Goal: Task Accomplishment & Management: Complete application form

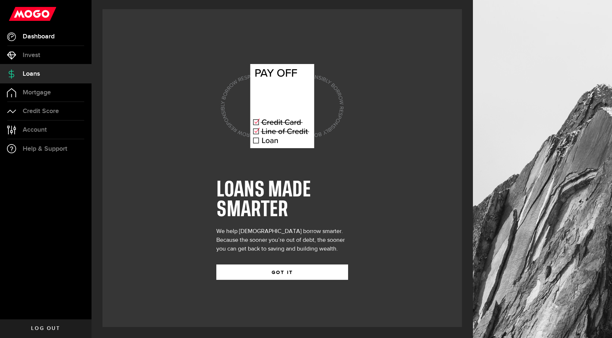
click at [52, 36] on span "Dashboard" at bounding box center [39, 36] width 32 height 7
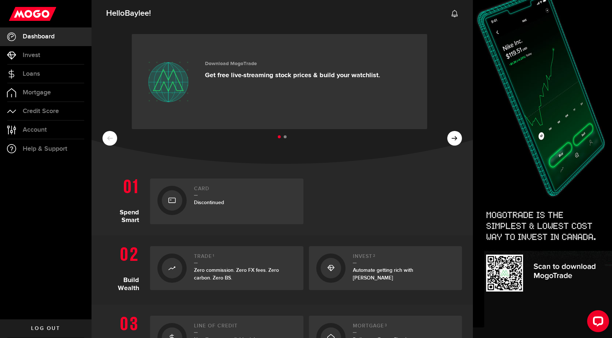
click at [444, 137] on ul at bounding box center [283, 138] width 360 height 10
click at [455, 145] on div "Download MogoTrade Get free live-streaming stock prices & build your watchlist.…" at bounding box center [283, 94] width 382 height 139
click at [449, 136] on ul at bounding box center [283, 138] width 360 height 10
click at [116, 148] on div "Download MogoTrade Get free live-streaming stock prices & build your watchlist.…" at bounding box center [283, 94] width 382 height 139
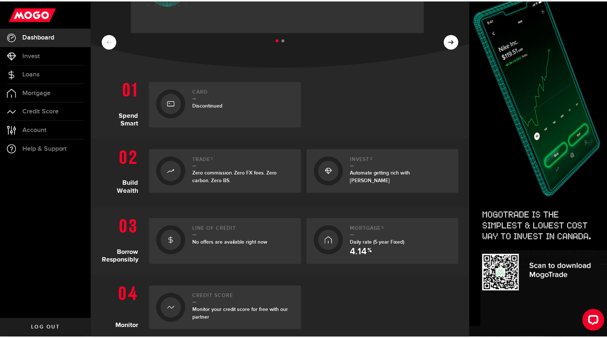
scroll to position [110, 0]
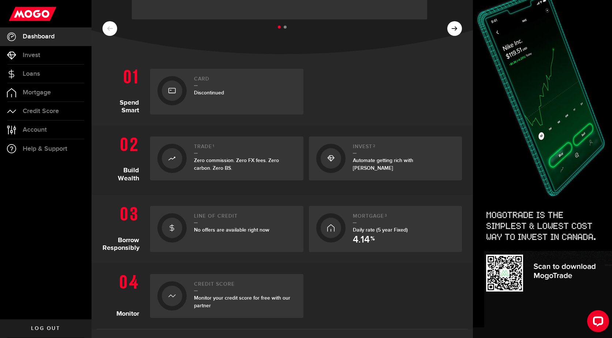
click at [249, 242] on div "Line of credit No offers are available right now" at bounding box center [245, 229] width 102 height 31
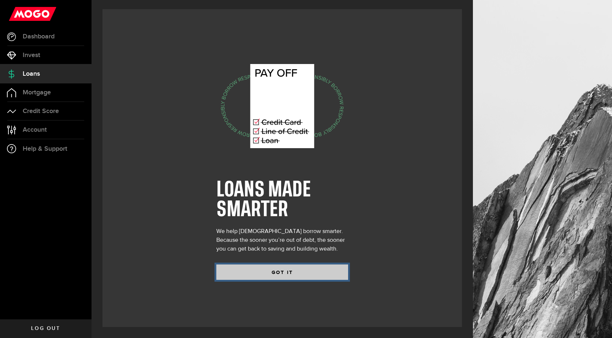
click at [275, 267] on button "GOT IT" at bounding box center [282, 272] width 132 height 15
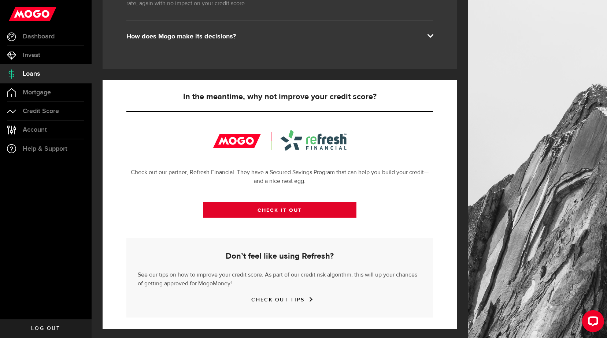
scroll to position [191, 0]
